Goal: Task Accomplishment & Management: Use online tool/utility

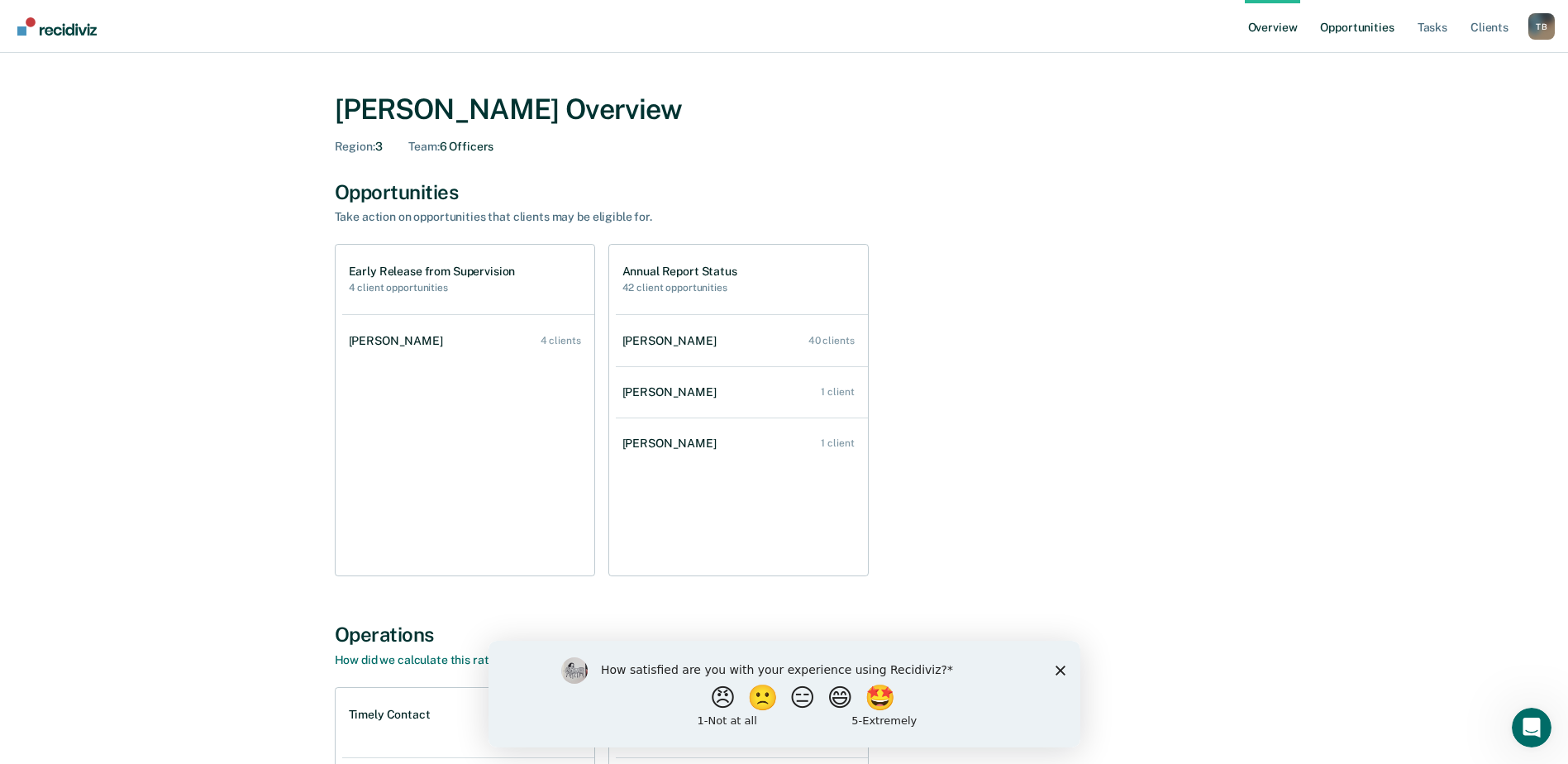
click at [1379, 27] on link "Opportunities" at bounding box center [1356, 26] width 80 height 53
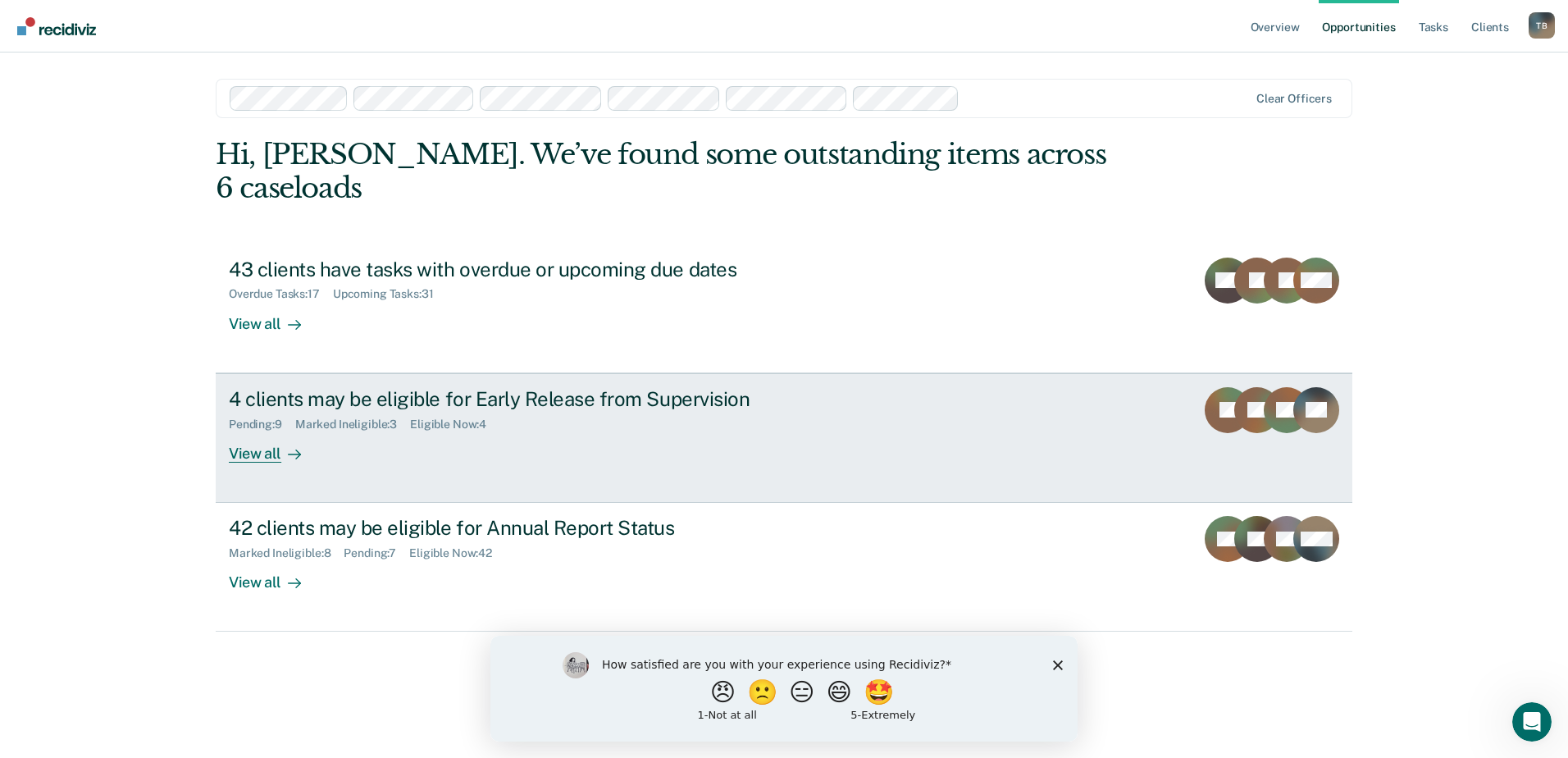
click at [366, 387] on div "4 clients may be eligible for Early Release from Supervision" at bounding box center [517, 399] width 576 height 24
